Goal: Transaction & Acquisition: Book appointment/travel/reservation

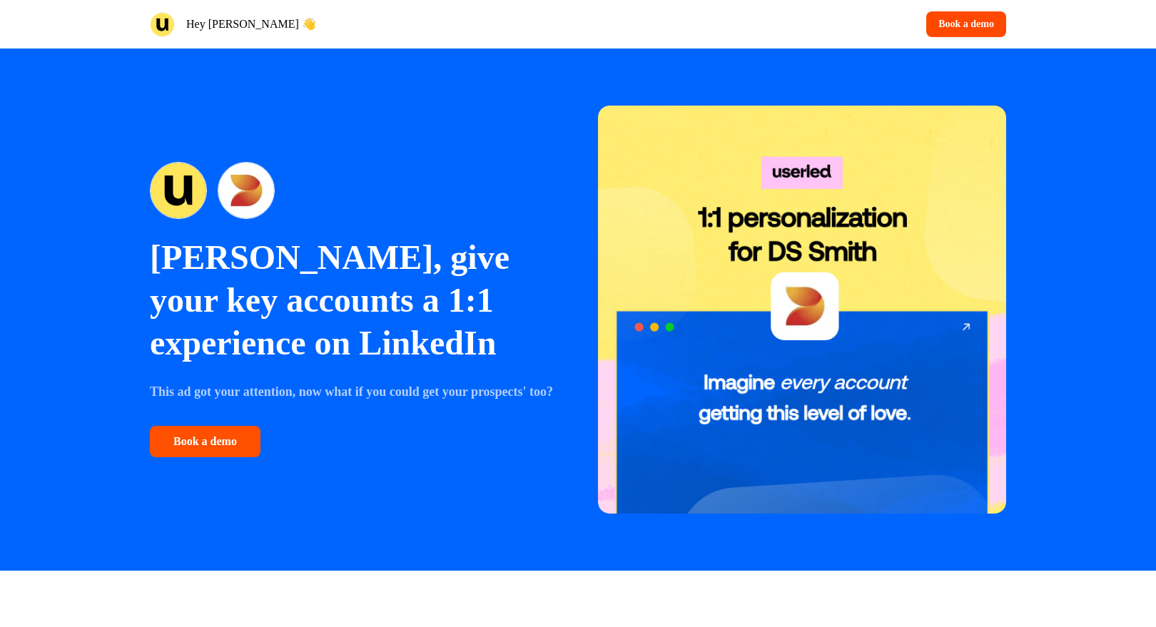
click at [238, 449] on button "Book a demo" at bounding box center [205, 441] width 111 height 31
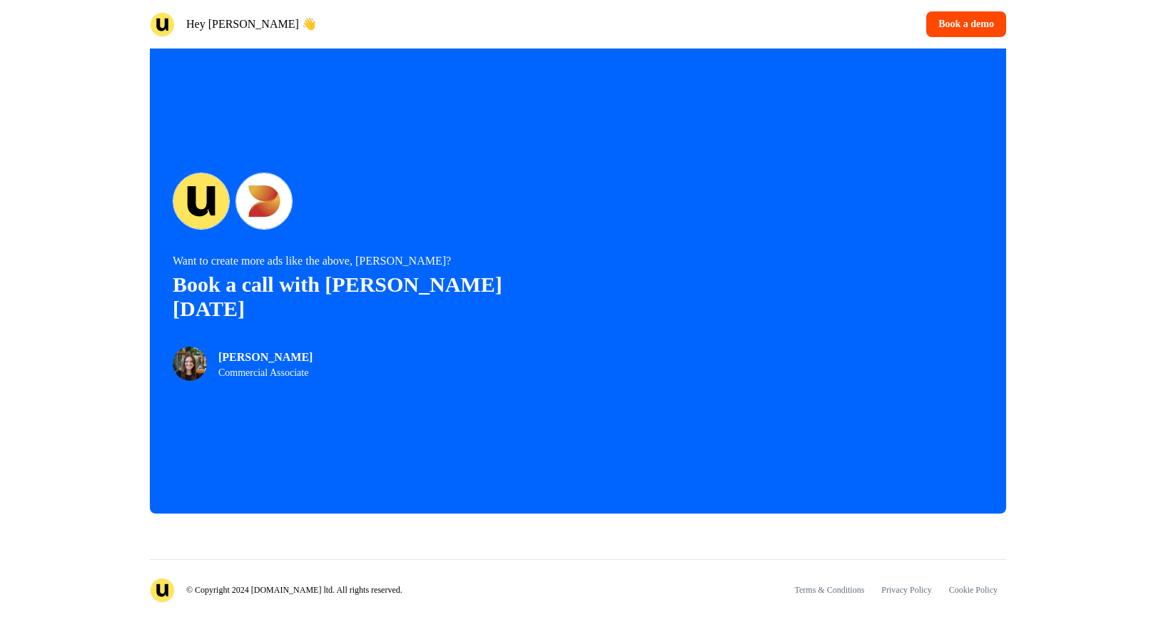
scroll to position [3088, 0]
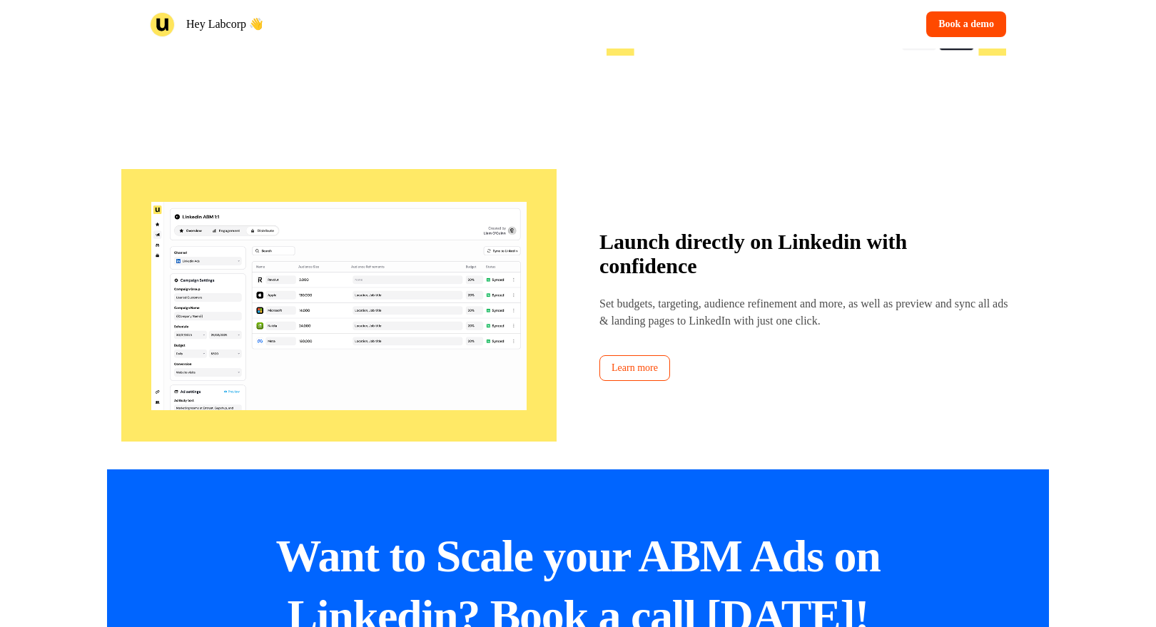
scroll to position [3088, 0]
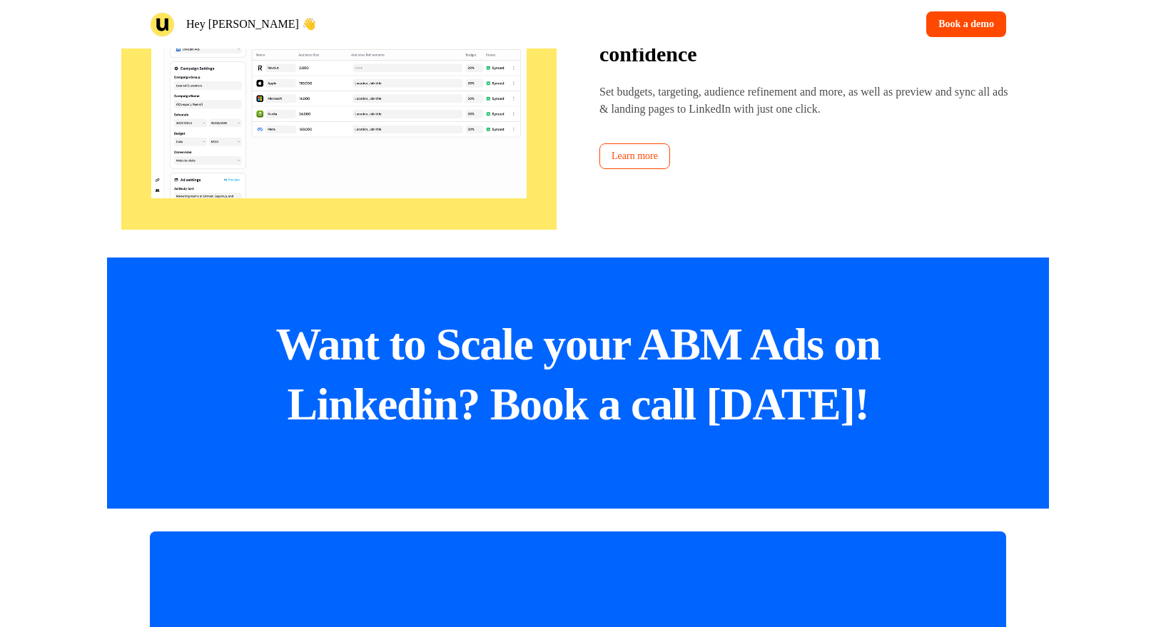
scroll to position [3088, 0]
